Goal: Information Seeking & Learning: Check status

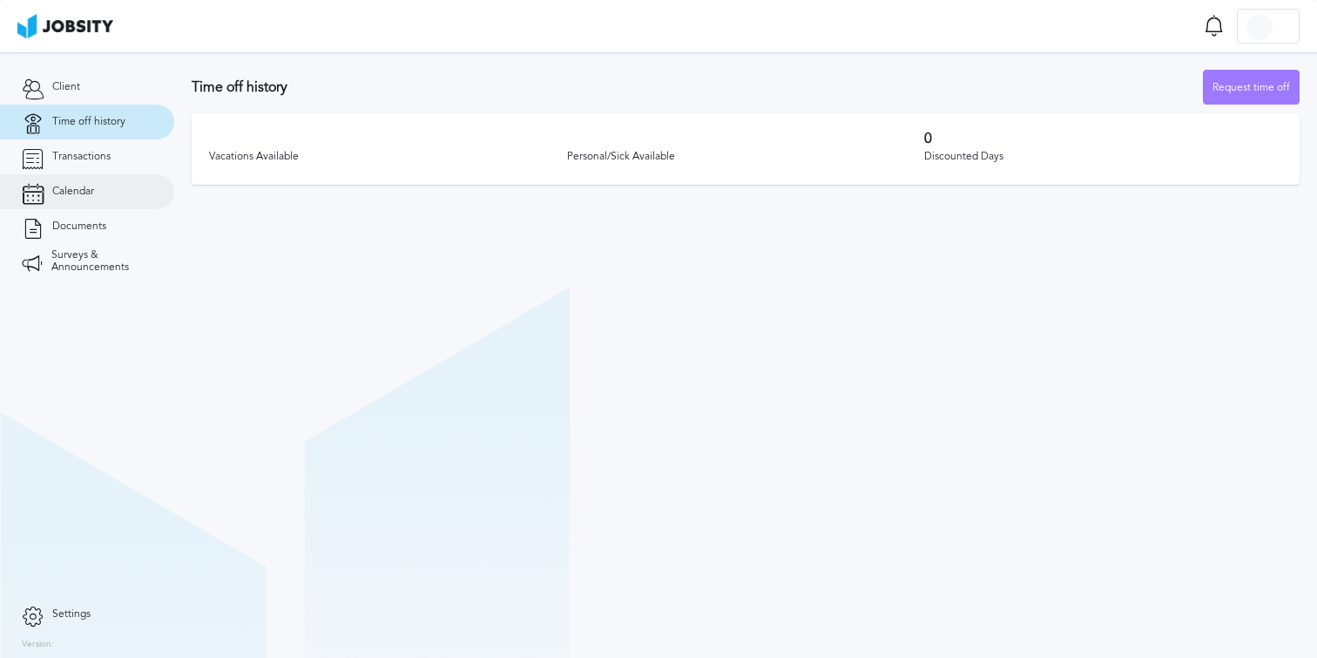
click at [112, 191] on link "Calendar" at bounding box center [87, 191] width 174 height 35
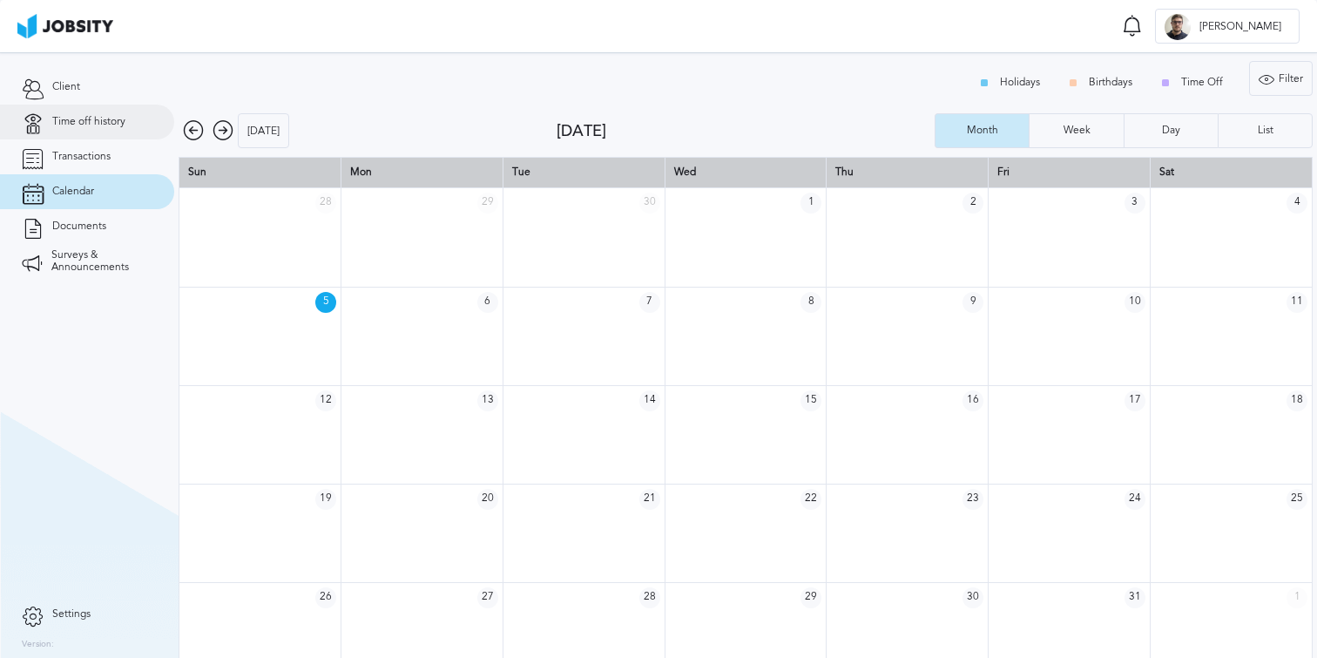
click at [84, 128] on link "Time off history" at bounding box center [87, 122] width 174 height 35
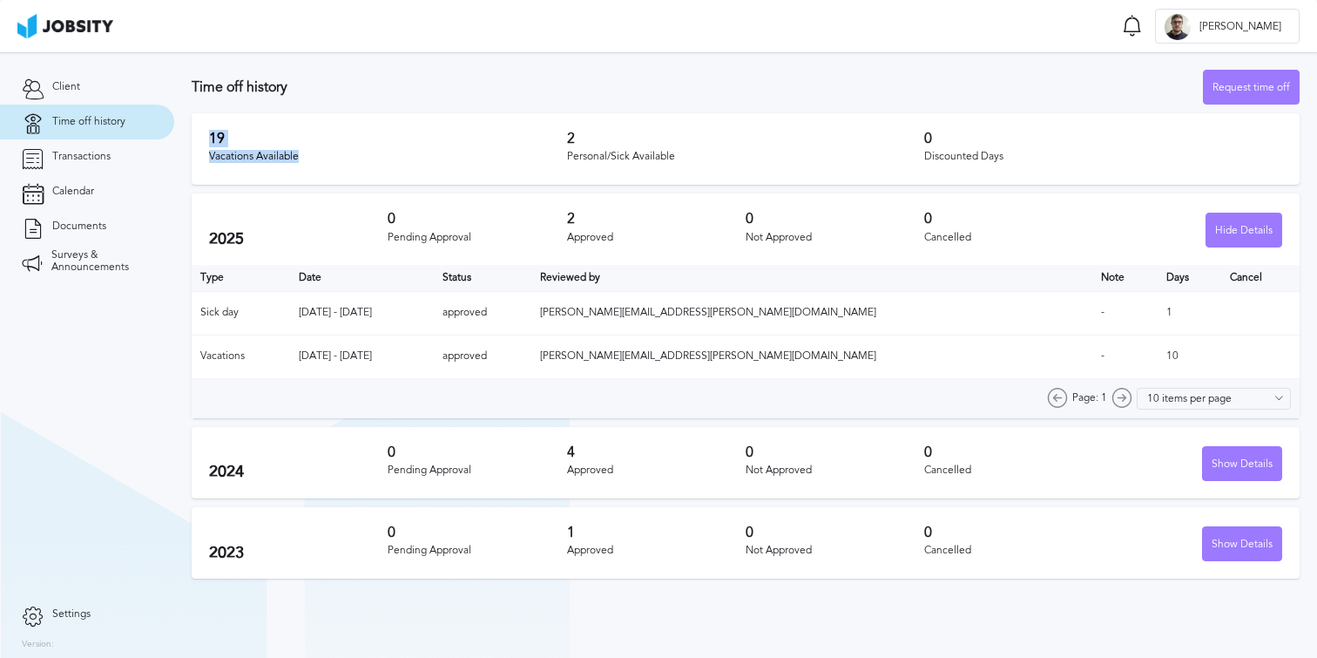
drag, startPoint x: 306, startPoint y: 157, endPoint x: 208, endPoint y: 142, distance: 98.7
click at [208, 142] on div "19 Vacations Available 2 Personal/Sick Available 0 Discounted Days" at bounding box center [746, 148] width 1108 height 71
click at [207, 142] on div "19 Vacations Available 2 Personal/Sick Available 0 Discounted Days" at bounding box center [746, 148] width 1108 height 71
drag, startPoint x: 206, startPoint y: 139, endPoint x: 307, endPoint y: 147, distance: 100.6
click at [308, 148] on div "19 Vacations Available 2 Personal/Sick Available 0 Discounted Days" at bounding box center [746, 148] width 1108 height 71
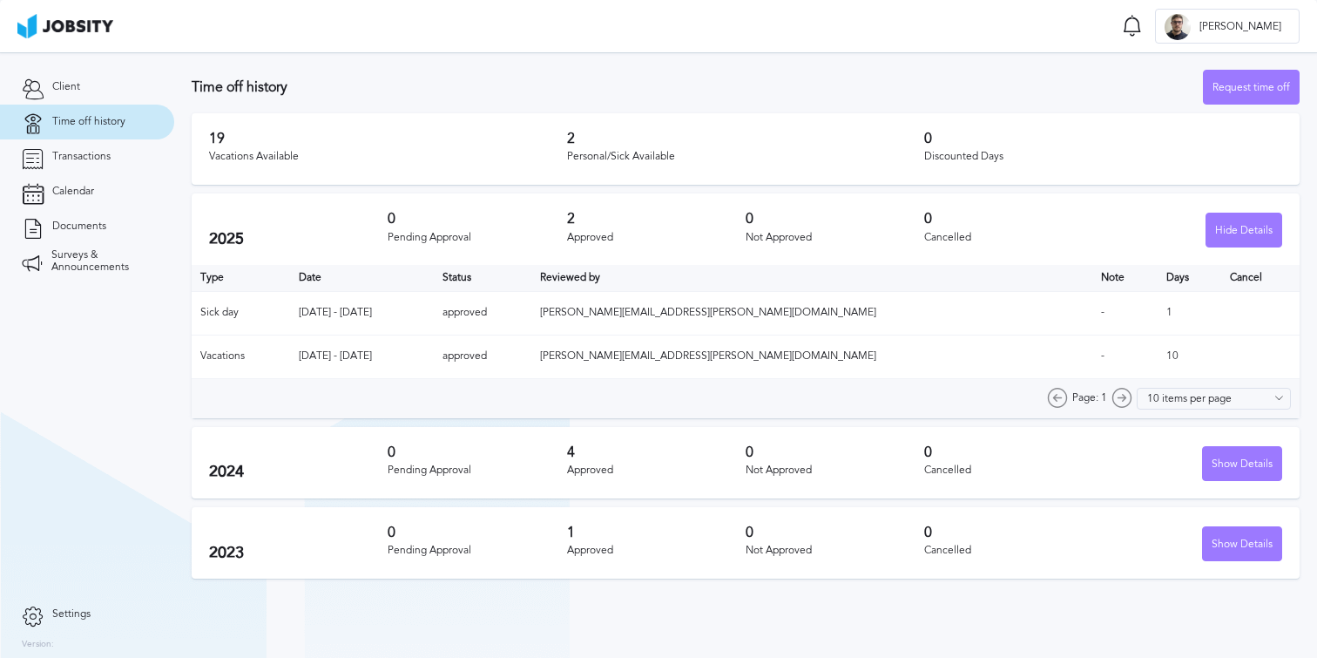
click at [307, 150] on div "19 Vacations Available" at bounding box center [388, 149] width 358 height 37
click at [307, 155] on div "Vacations Available" at bounding box center [388, 157] width 358 height 12
click at [1221, 240] on div "Hide Details" at bounding box center [1244, 230] width 75 height 35
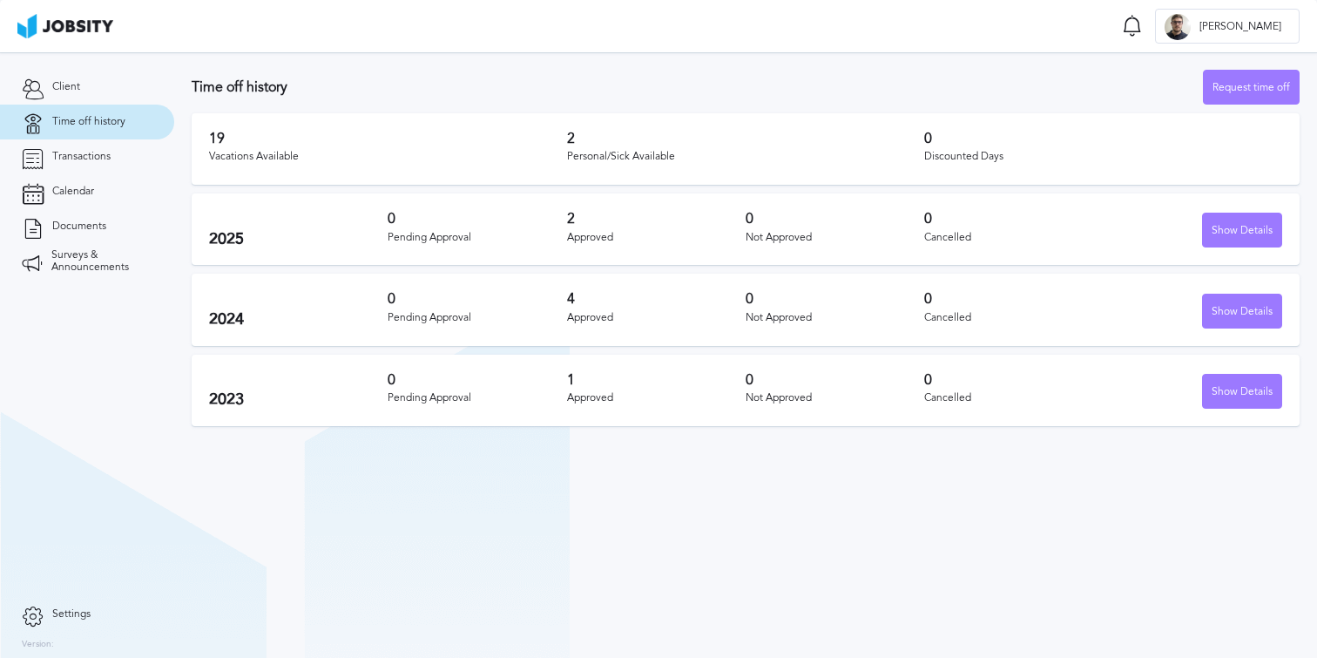
click at [780, 483] on section "Time off history Request time off 19 Vacations Available 2 Personal/Sick Availa…" at bounding box center [745, 354] width 1143 height 605
drag, startPoint x: 559, startPoint y: 296, endPoint x: 600, endPoint y: 298, distance: 41.0
click at [600, 298] on div "2024 0 Pending Approval 4 Approved 0 Not Approved 0 Cancelled Show Details" at bounding box center [746, 309] width 1108 height 71
click at [665, 298] on h3 "4" at bounding box center [656, 299] width 179 height 16
click at [624, 369] on div "2023 0 Pending Approval 1 Approved 0 Not Approved 0 Cancelled Show Details" at bounding box center [746, 390] width 1108 height 71
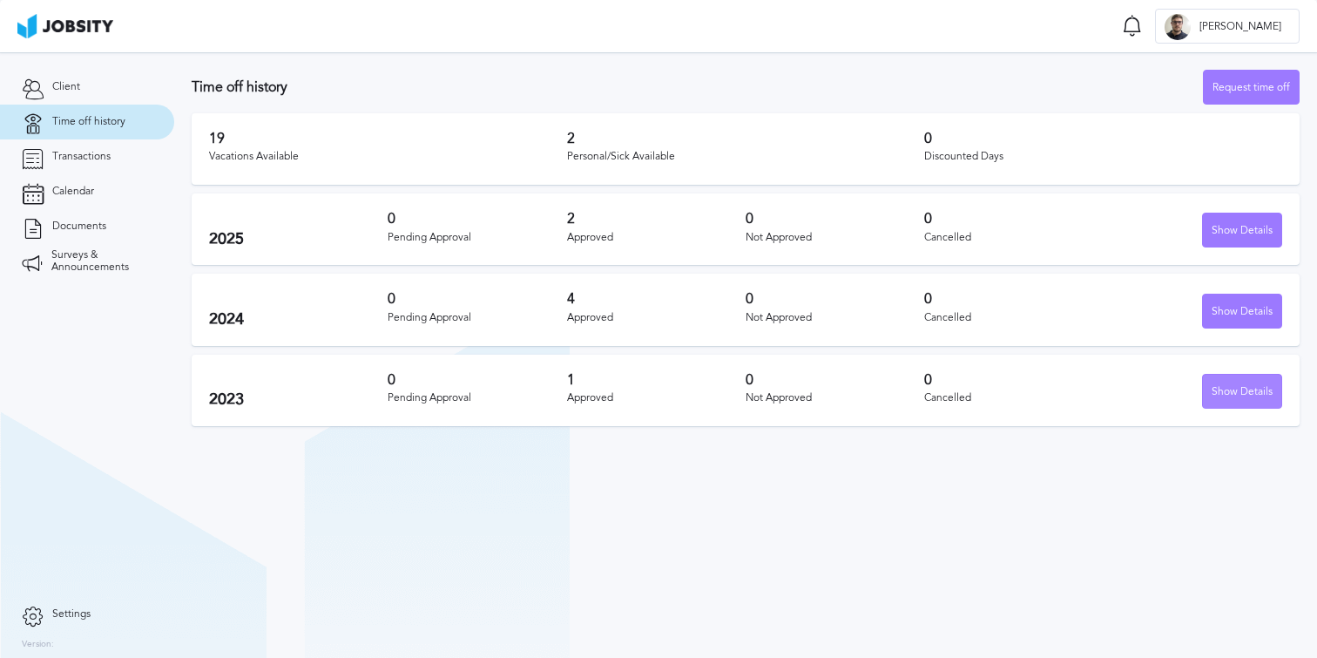
click at [1242, 386] on div "Show Details" at bounding box center [1242, 392] width 78 height 35
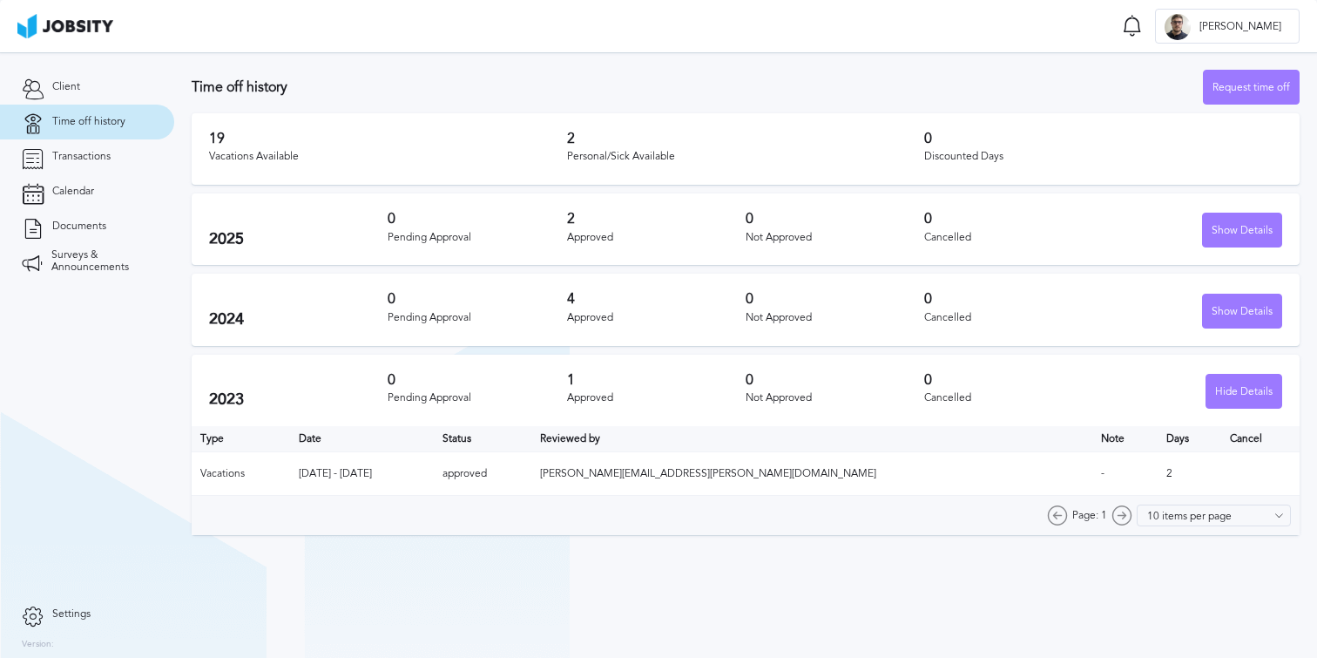
click at [857, 523] on div "Page: 1 10 items per page 5 items per page 10 items per page 15 items per page …" at bounding box center [746, 515] width 1108 height 39
click at [1158, 467] on td "2" at bounding box center [1190, 474] width 64 height 44
click at [1092, 476] on td "-" at bounding box center [1124, 474] width 65 height 44
click at [1236, 321] on div "Show Details" at bounding box center [1242, 311] width 78 height 35
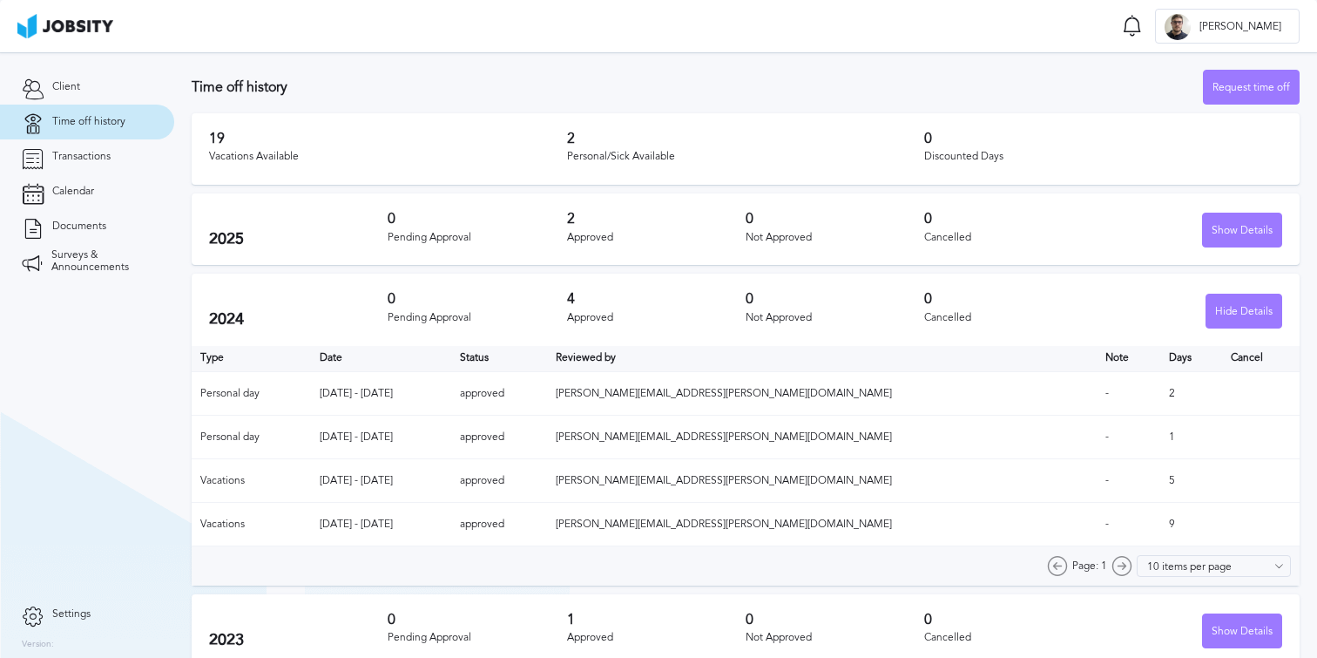
click at [1160, 487] on td "5" at bounding box center [1191, 481] width 62 height 44
drag, startPoint x: 1134, startPoint y: 524, endPoint x: 1105, endPoint y: 524, distance: 28.7
click at [1105, 524] on tr "Vacations [DATE] - [DATE] approved [PERSON_NAME][EMAIL_ADDRESS][PERSON_NAME][DO…" at bounding box center [746, 525] width 1108 height 44
drag, startPoint x: 1135, startPoint y: 488, endPoint x: 1114, endPoint y: 484, distance: 21.2
click at [1114, 484] on tr "Vacations [DATE] - [DATE] approved [PERSON_NAME][EMAIL_ADDRESS][PERSON_NAME][DO…" at bounding box center [746, 481] width 1108 height 44
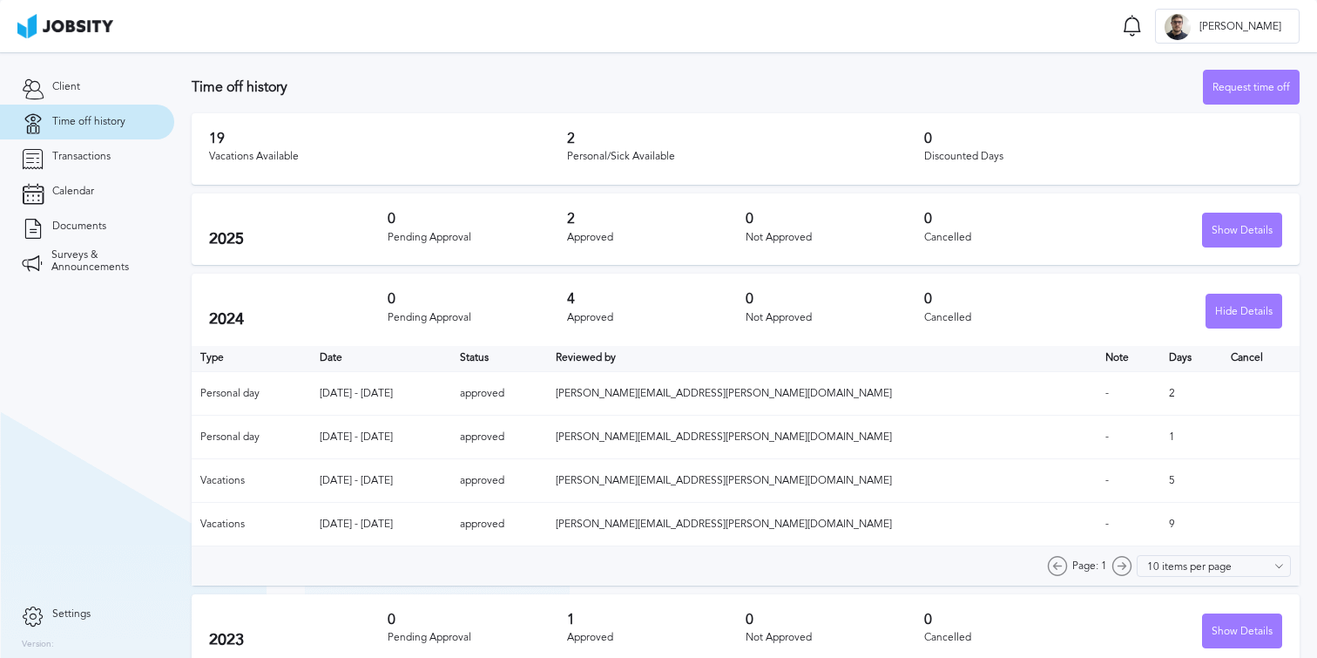
click at [1114, 484] on td "-" at bounding box center [1129, 481] width 64 height 44
drag, startPoint x: 1114, startPoint y: 484, endPoint x: 1138, endPoint y: 484, distance: 23.5
click at [1138, 484] on tr "Vacations [DATE] - [DATE] approved [PERSON_NAME][EMAIL_ADDRESS][PERSON_NAME][DO…" at bounding box center [746, 481] width 1108 height 44
click at [1164, 483] on td "5" at bounding box center [1191, 481] width 62 height 44
click at [1242, 301] on div "Hide Details" at bounding box center [1244, 311] width 75 height 35
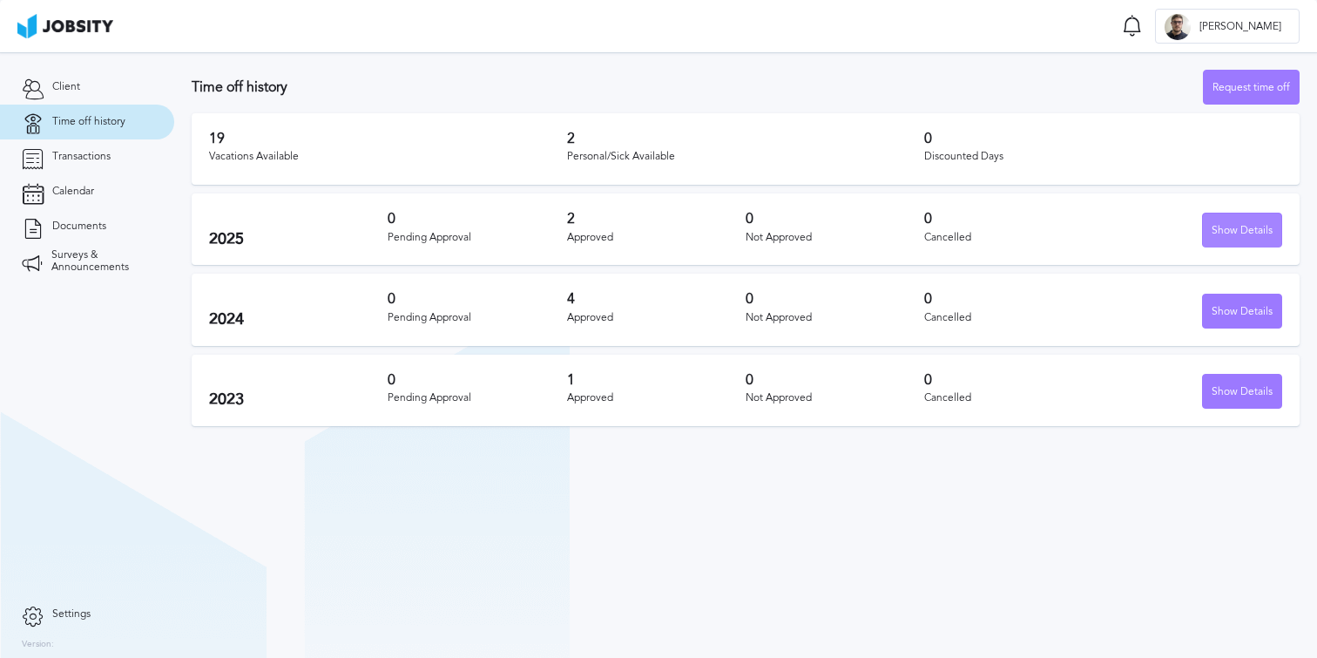
click at [1237, 222] on div "Show Details" at bounding box center [1242, 230] width 78 height 35
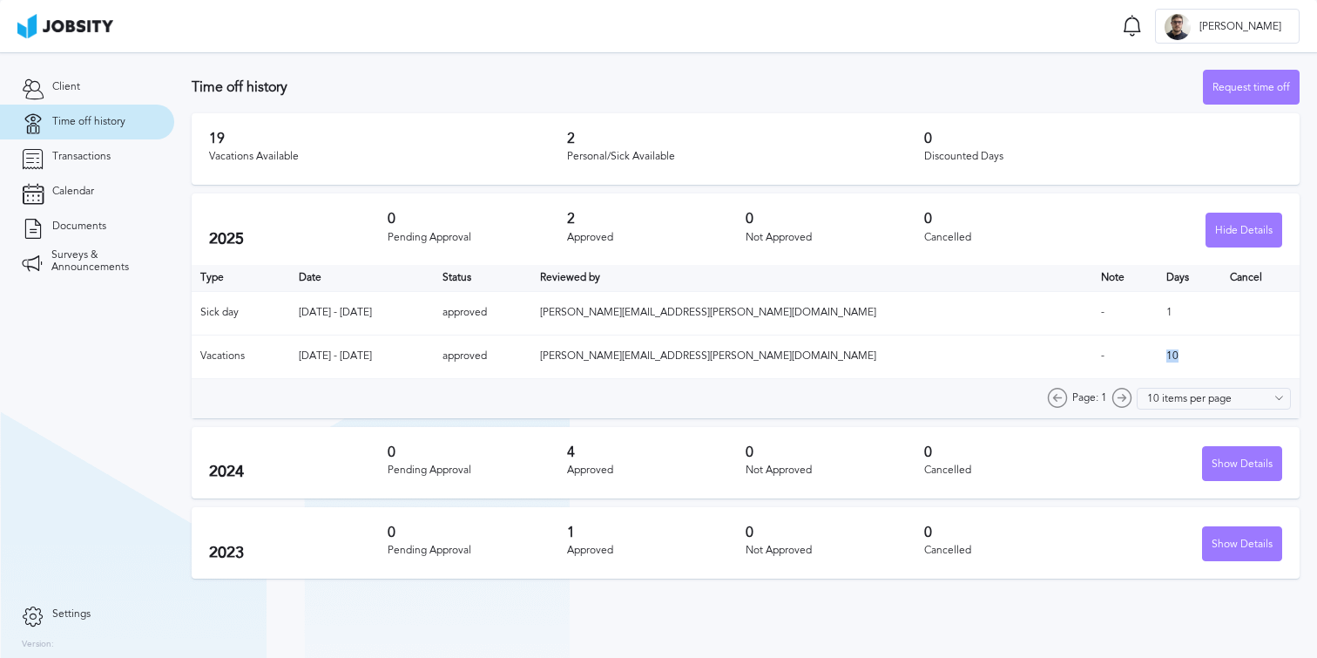
drag, startPoint x: 1149, startPoint y: 353, endPoint x: 1112, endPoint y: 355, distance: 37.6
click at [1158, 355] on td "10" at bounding box center [1190, 357] width 64 height 44
drag, startPoint x: 1112, startPoint y: 355, endPoint x: 1130, endPoint y: 355, distance: 17.4
click at [1158, 355] on td "10" at bounding box center [1190, 357] width 64 height 44
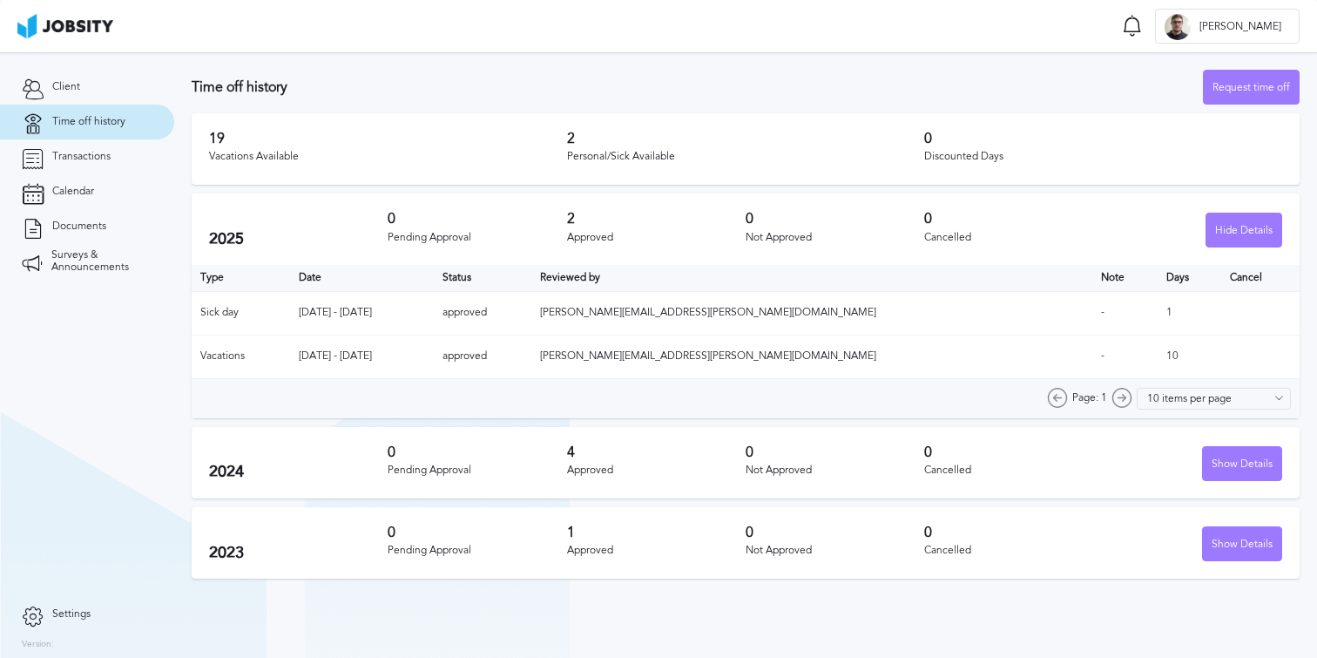
click at [1158, 355] on td "10" at bounding box center [1190, 357] width 64 height 44
click at [1158, 356] on td "10" at bounding box center [1190, 357] width 64 height 44
click at [1234, 453] on div "Show Details" at bounding box center [1242, 464] width 78 height 35
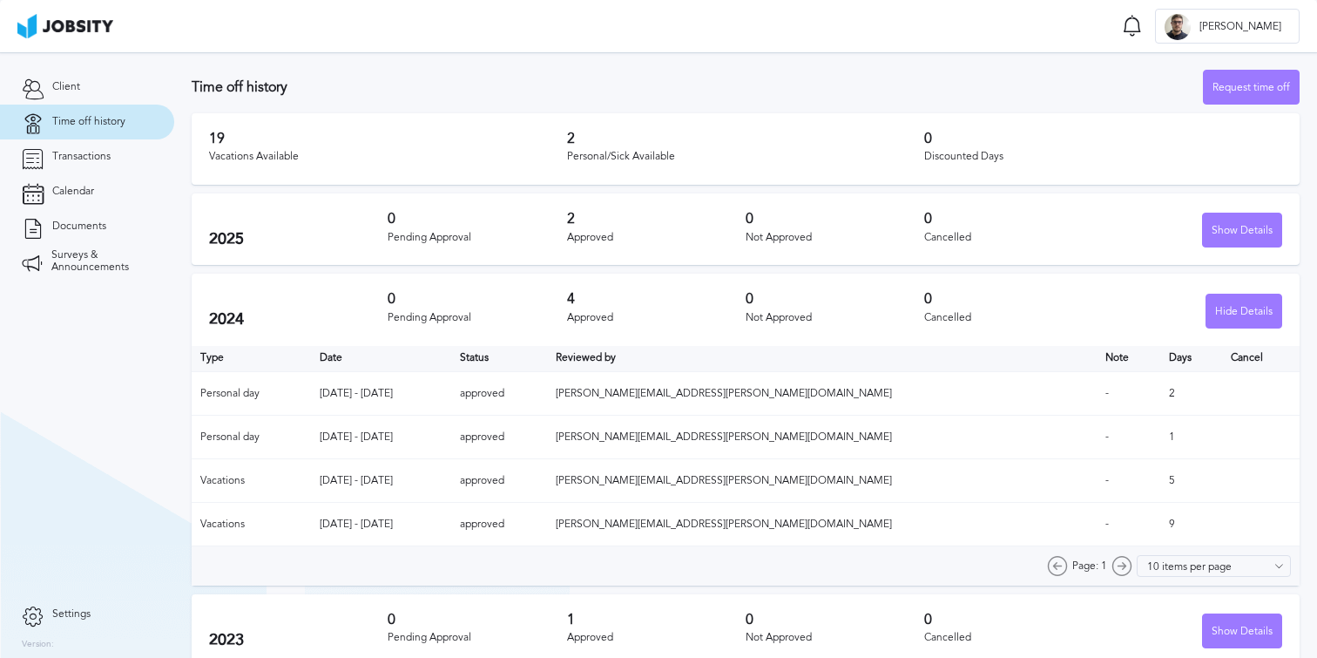
drag, startPoint x: 1139, startPoint y: 518, endPoint x: 1106, endPoint y: 522, distance: 33.3
click at [1106, 522] on tr "Vacations [DATE] - [DATE] approved [PERSON_NAME][EMAIL_ADDRESS][PERSON_NAME][DO…" at bounding box center [746, 525] width 1108 height 44
drag, startPoint x: 1142, startPoint y: 487, endPoint x: 1119, endPoint y: 483, distance: 23.1
click at [1160, 483] on td "5" at bounding box center [1191, 481] width 62 height 44
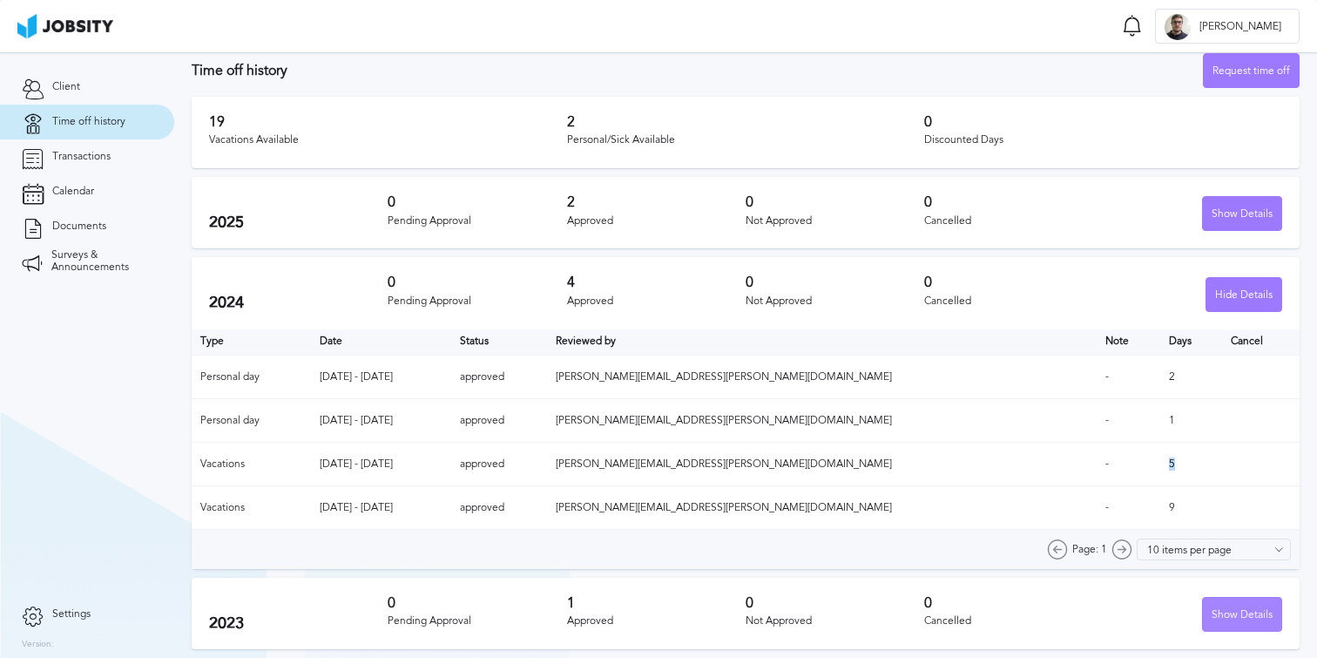
click at [1220, 605] on div "Show Details" at bounding box center [1242, 615] width 78 height 35
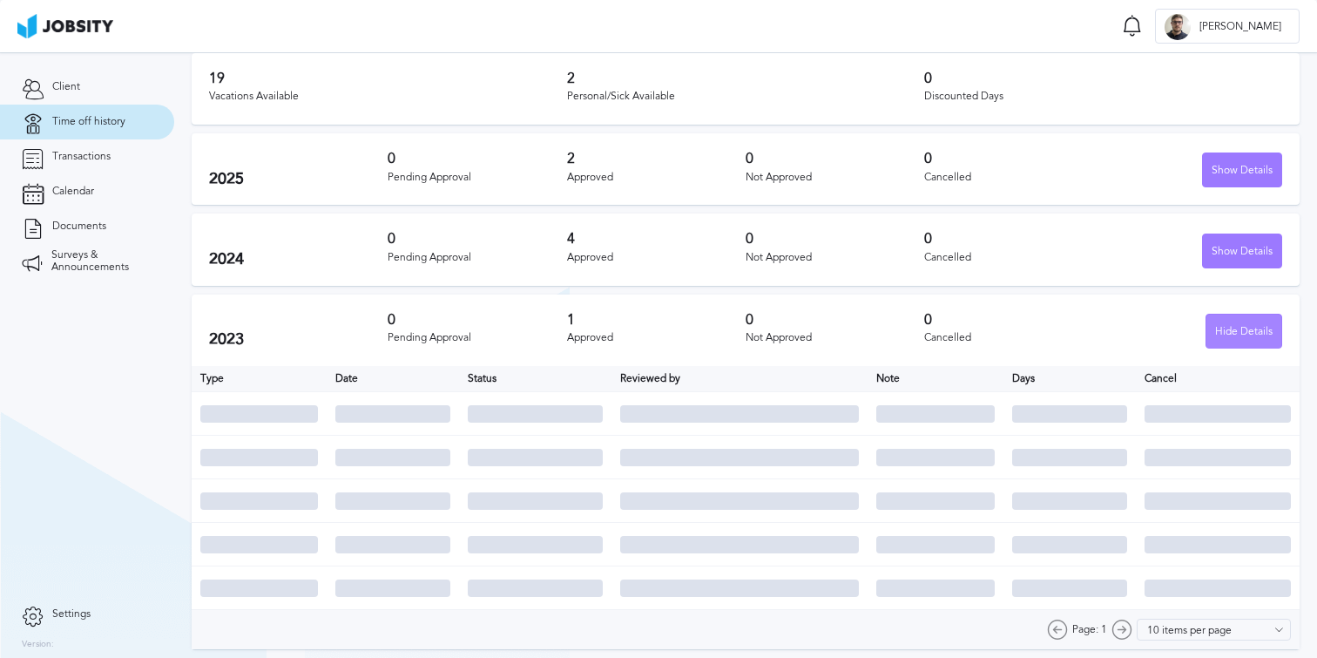
scroll to position [0, 0]
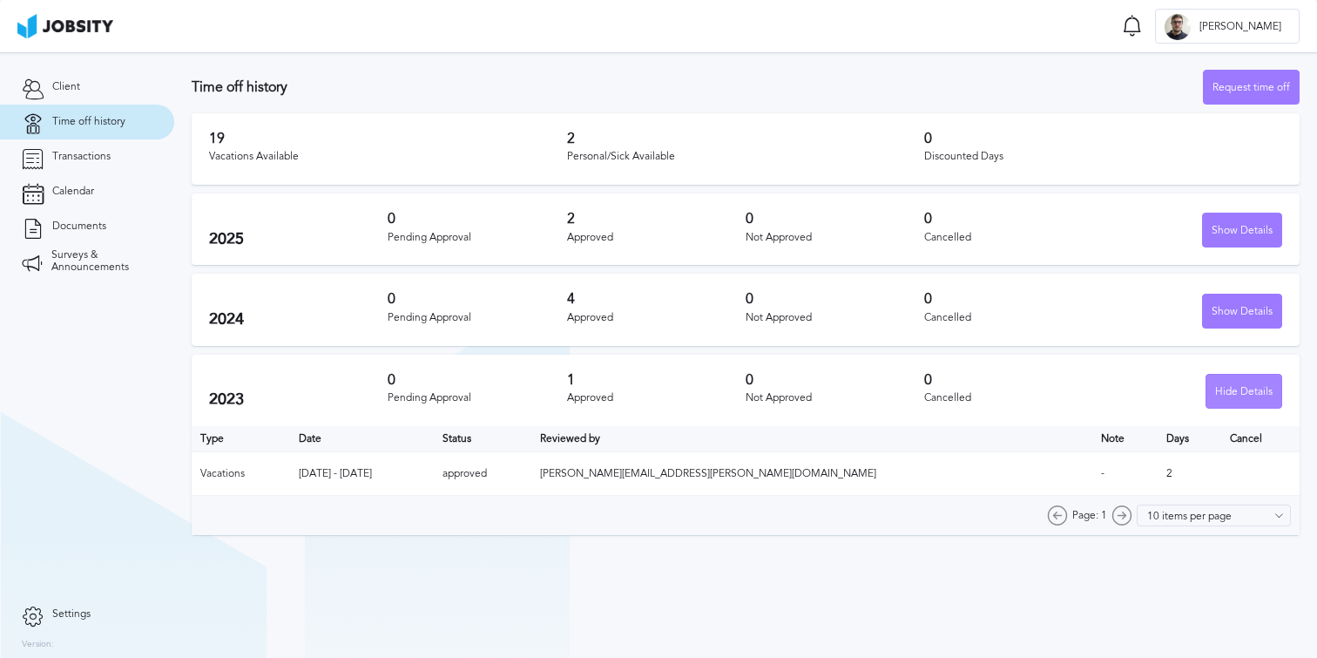
click at [1222, 396] on div "Hide Details" at bounding box center [1244, 392] width 75 height 35
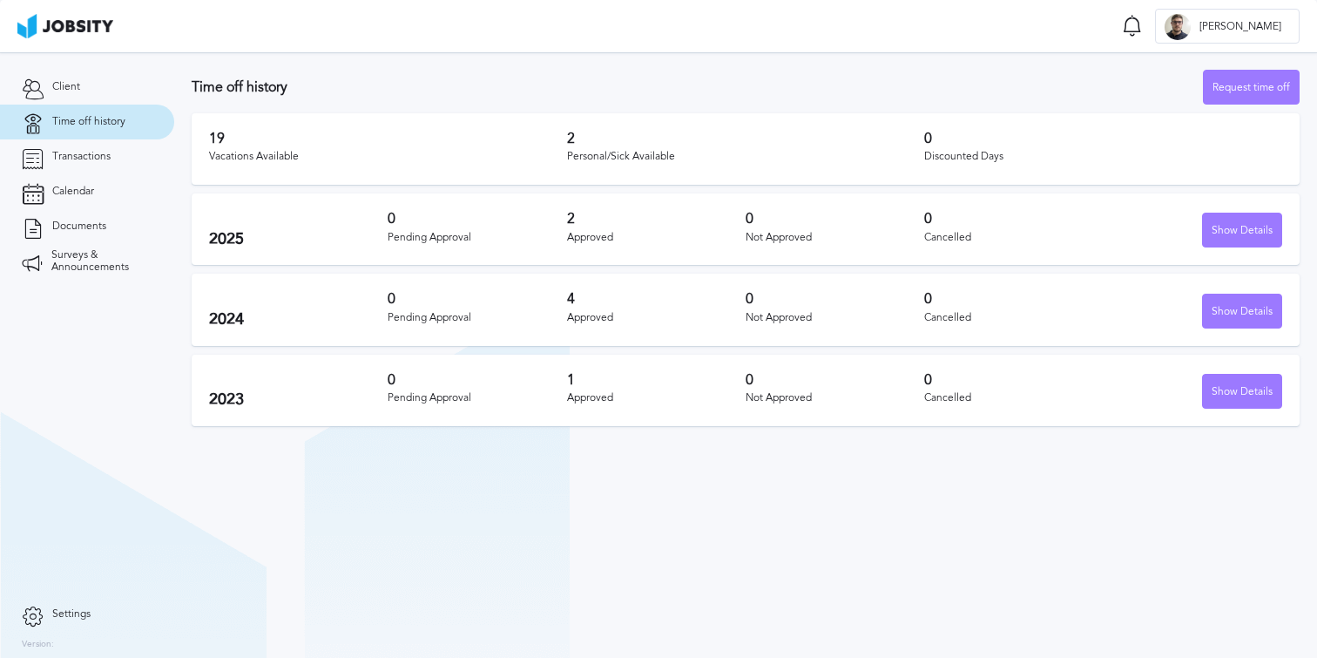
click at [767, 155] on div "Personal/Sick Available" at bounding box center [746, 157] width 358 height 12
click at [749, 154] on div "Personal/Sick Available" at bounding box center [746, 157] width 358 height 12
click at [718, 151] on div "Personal/Sick Available" at bounding box center [746, 157] width 358 height 12
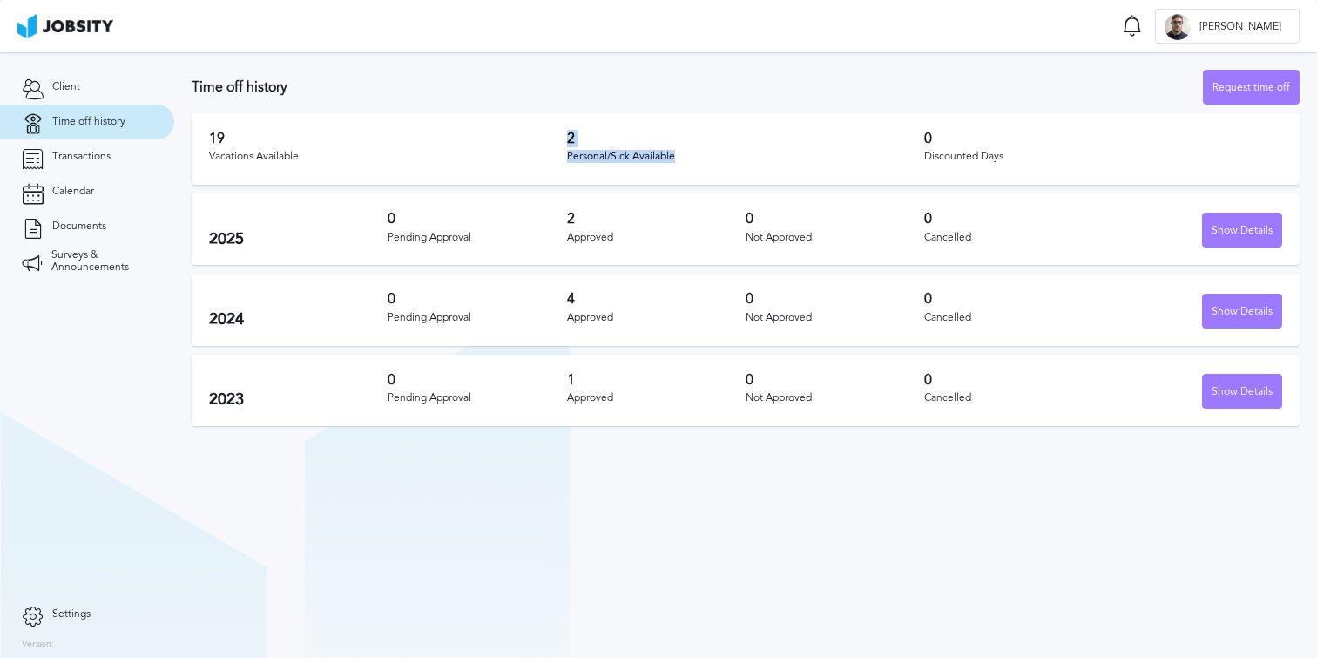
drag, startPoint x: 695, startPoint y: 153, endPoint x: 319, endPoint y: 153, distance: 376.3
click at [324, 152] on div "19 Vacations Available 2 Personal/Sick Available 0 Discounted Days" at bounding box center [746, 148] width 1108 height 71
click at [243, 140] on h3 "19" at bounding box center [388, 139] width 358 height 16
drag, startPoint x: 205, startPoint y: 140, endPoint x: 605, endPoint y: 150, distance: 400.0
click at [603, 148] on div "19 Vacations Available 2 Personal/Sick Available 0 Discounted Days" at bounding box center [746, 148] width 1108 height 71
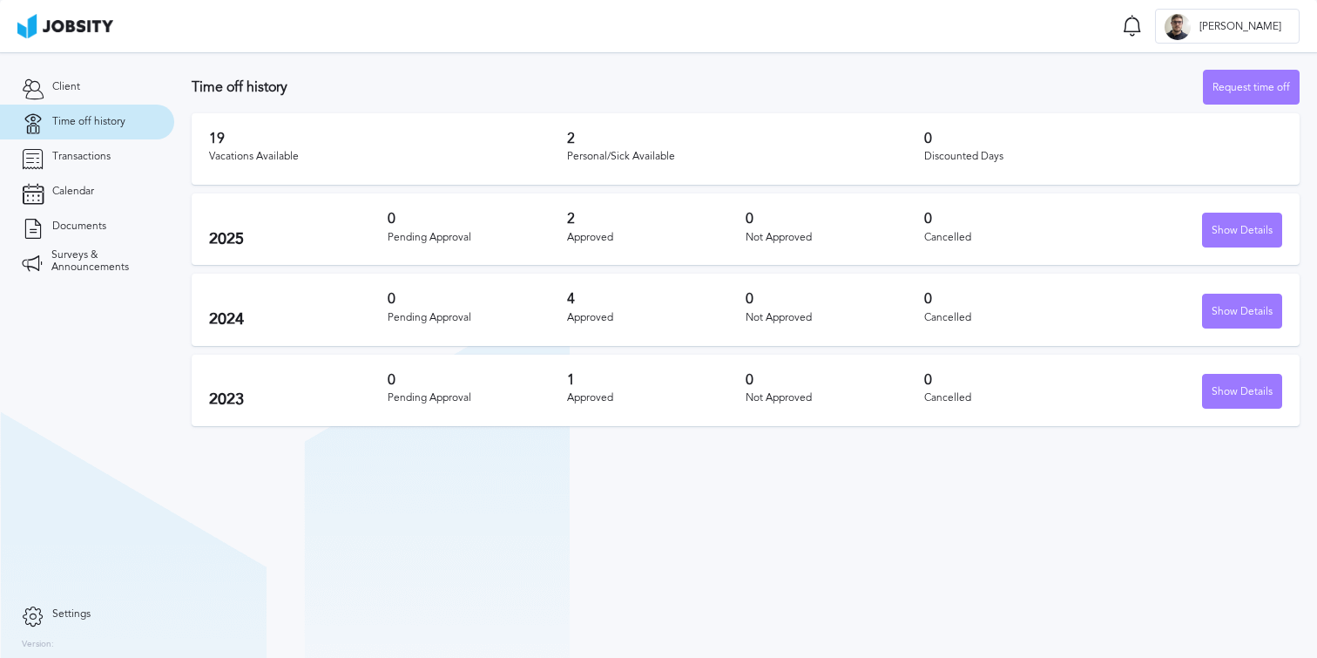
click at [726, 151] on div "Personal/Sick Available" at bounding box center [746, 157] width 358 height 12
drag, startPoint x: 1031, startPoint y: 172, endPoint x: 587, endPoint y: 155, distance: 444.6
click at [587, 155] on div "19 Vacations Available 2 Personal/Sick Available 0 Discounted Days" at bounding box center [746, 148] width 1108 height 71
click at [551, 140] on h3 "19" at bounding box center [388, 139] width 358 height 16
drag, startPoint x: 204, startPoint y: 134, endPoint x: 680, endPoint y: 123, distance: 476.7
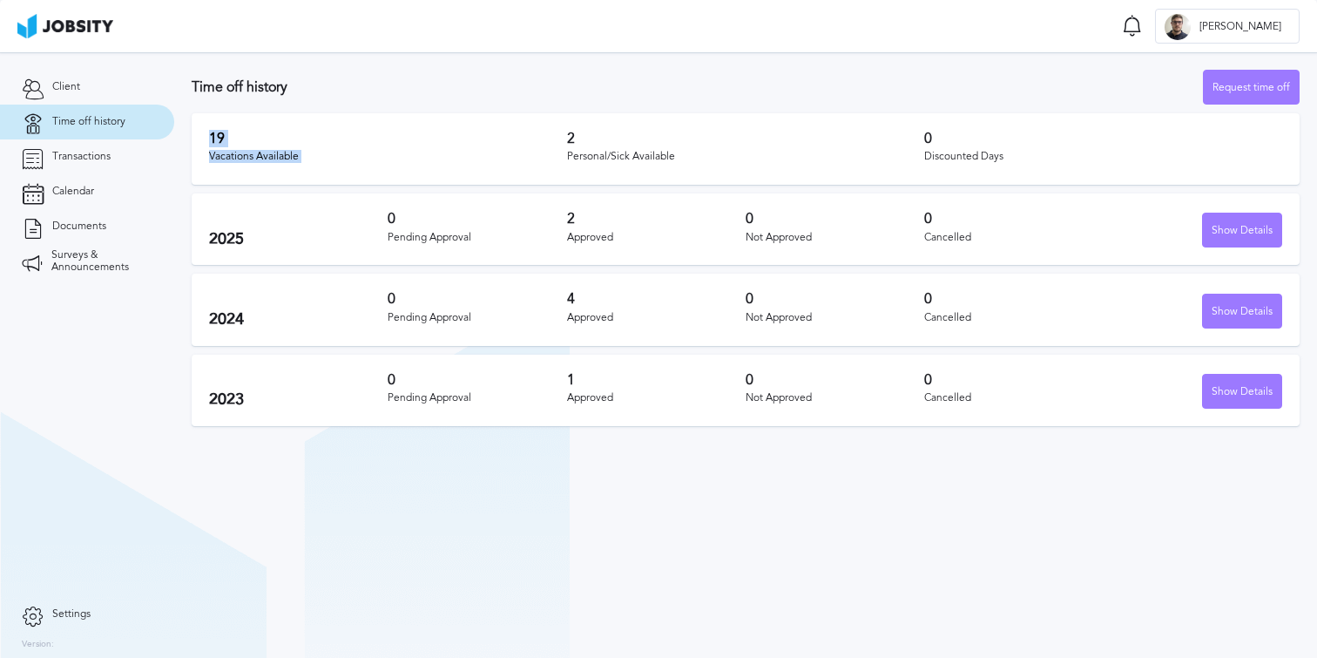
click at [680, 123] on div "19 Vacations Available 2 Personal/Sick Available 0 Discounted Days" at bounding box center [746, 148] width 1108 height 71
click at [1017, 146] on div "0 Discounted Days" at bounding box center [1103, 149] width 358 height 37
